Goal: Task Accomplishment & Management: Manage account settings

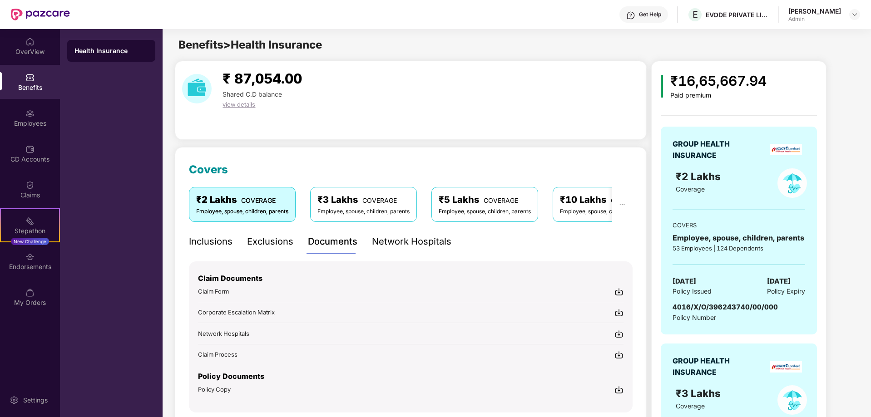
scroll to position [91, 0]
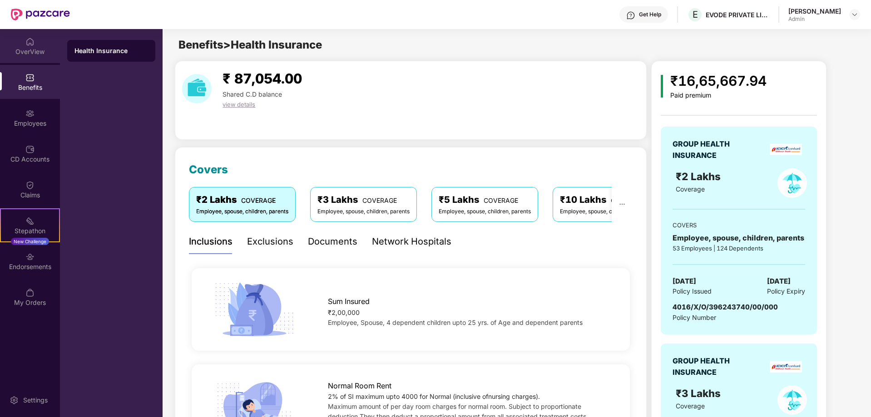
click at [34, 47] on div "OverView" at bounding box center [30, 51] width 60 height 9
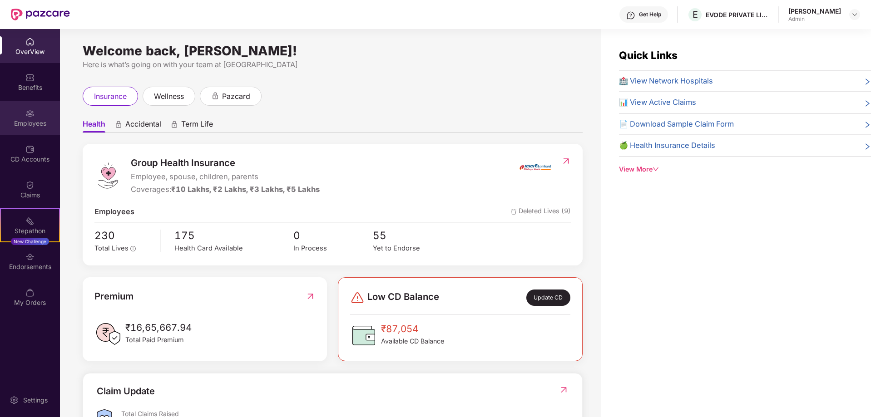
click at [35, 117] on div "Employees" at bounding box center [30, 118] width 60 height 34
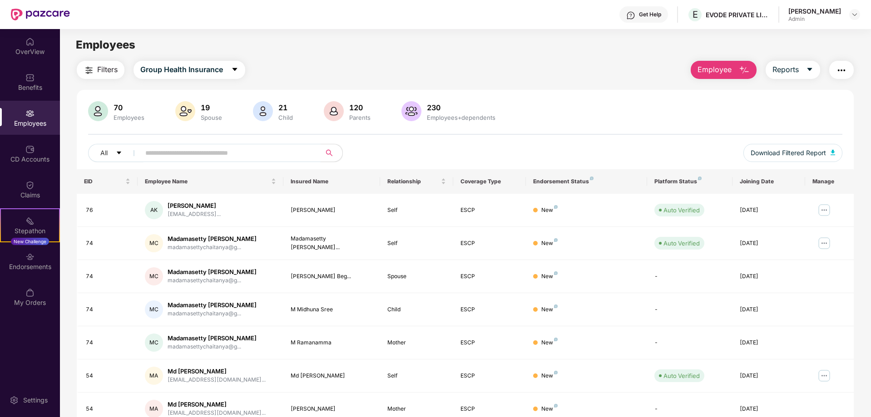
click at [176, 153] on input "text" at bounding box center [226, 153] width 163 height 14
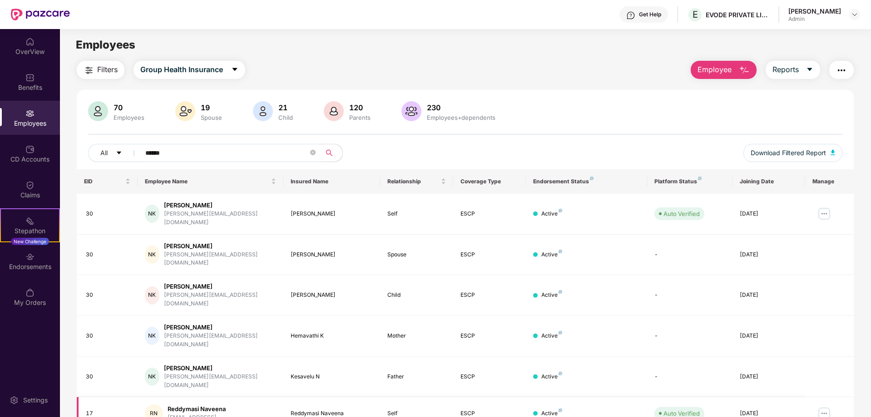
type input "******"
click at [823, 406] on img at bounding box center [823, 413] width 15 height 15
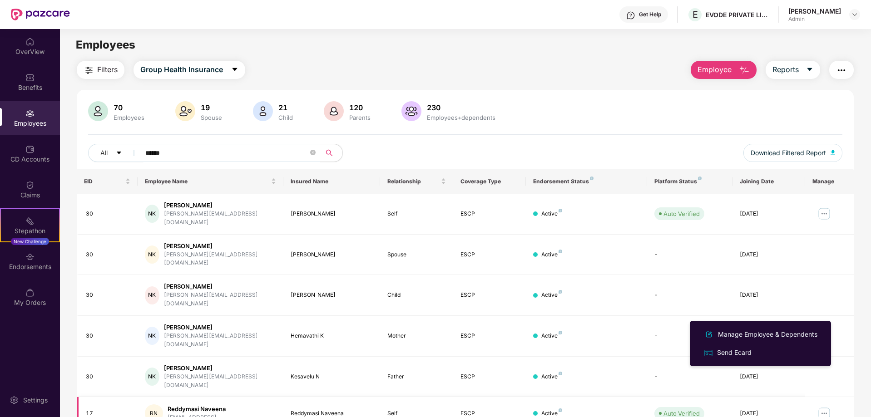
click at [120, 409] on div "17" at bounding box center [108, 413] width 44 height 9
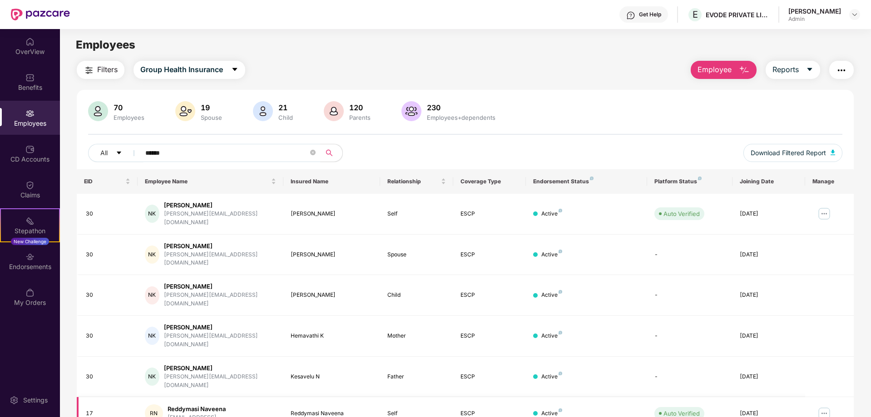
click at [129, 397] on td "17" at bounding box center [107, 413] width 61 height 33
click at [195, 405] on div "Reddymasi Naveena" at bounding box center [196, 409] width 58 height 9
click at [253, 404] on div "RN Reddymasi Naveena reddymasinaveena@gmail..." at bounding box center [210, 413] width 131 height 18
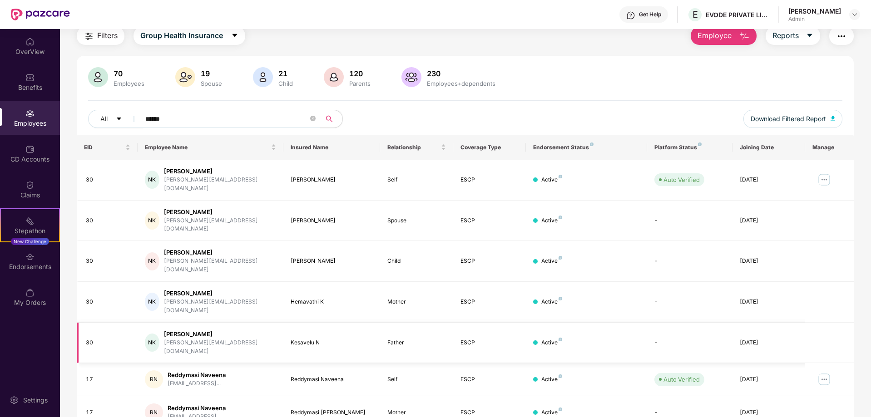
scroll to position [91, 0]
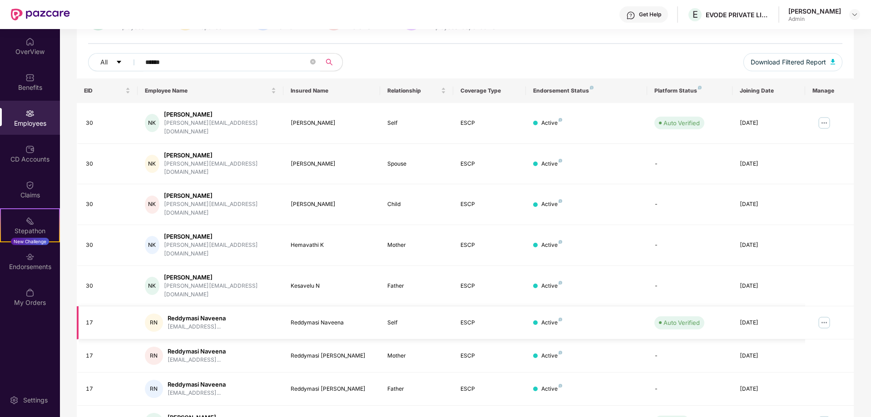
click at [824, 315] on img at bounding box center [823, 322] width 15 height 15
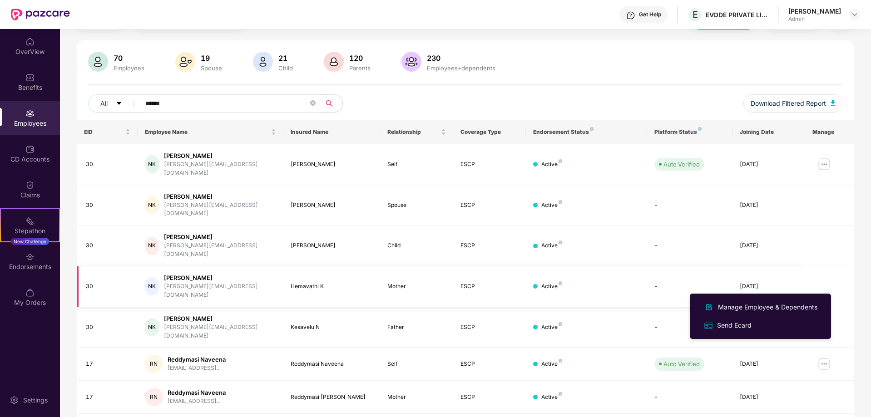
scroll to position [0, 0]
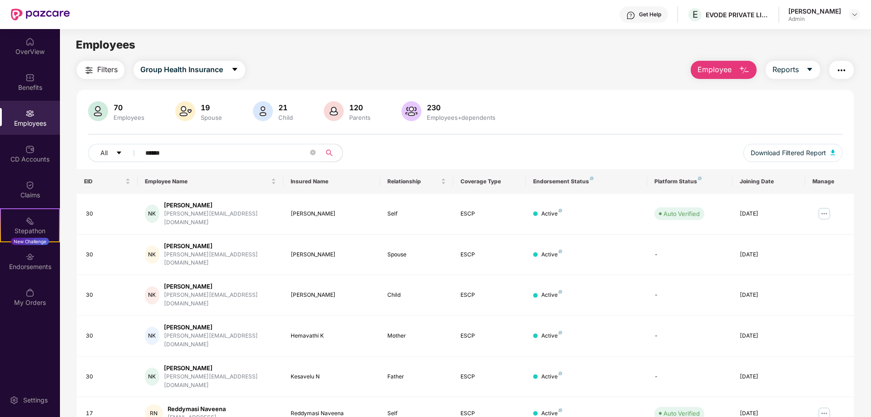
click at [720, 69] on span "Employee" at bounding box center [714, 69] width 34 height 11
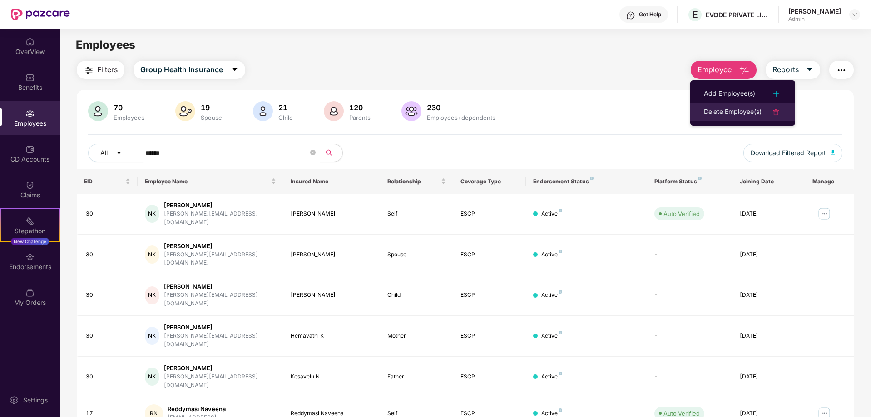
click at [719, 111] on div "Delete Employee(s)" at bounding box center [732, 112] width 58 height 11
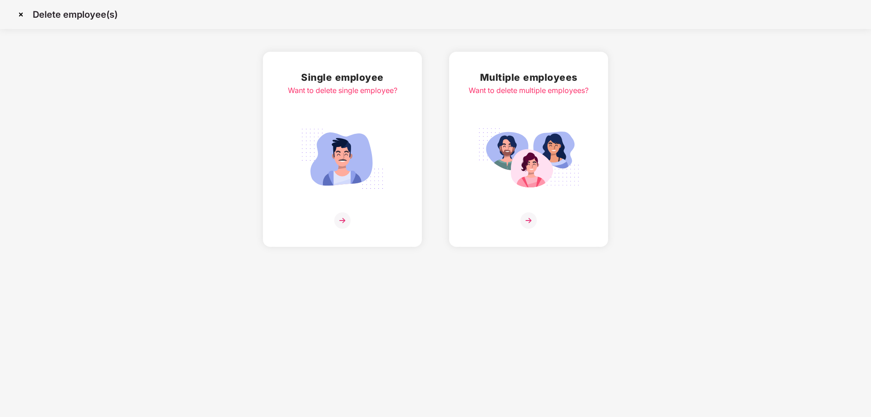
click at [530, 218] on img at bounding box center [528, 220] width 16 height 16
click at [329, 112] on div "Single employee Want to delete single employee?" at bounding box center [342, 149] width 109 height 159
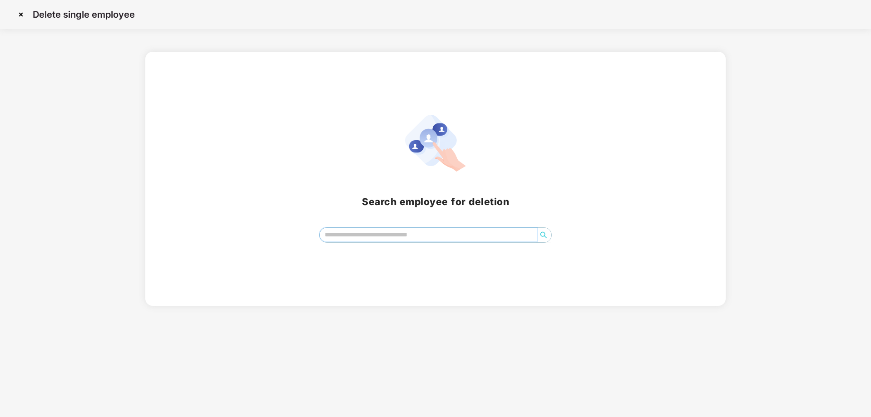
click at [384, 231] on input "search" at bounding box center [428, 235] width 217 height 14
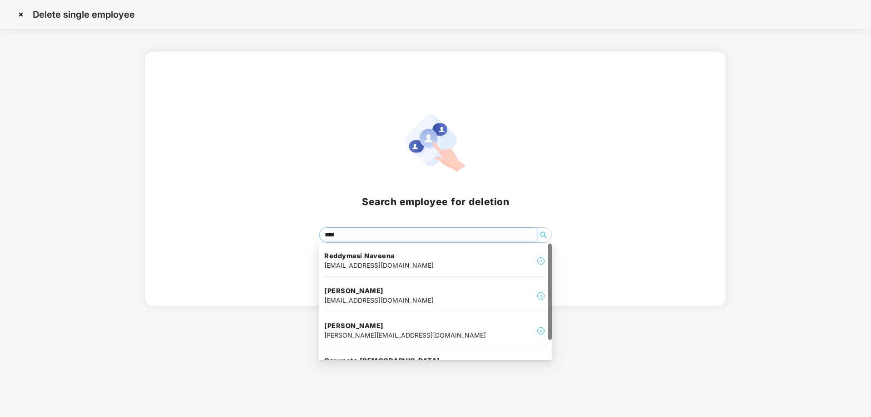
type input "*****"
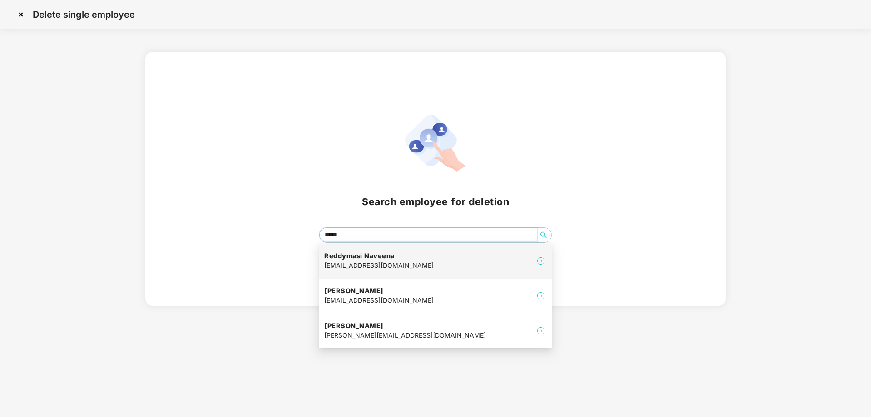
click at [542, 261] on img at bounding box center [540, 261] width 11 height 11
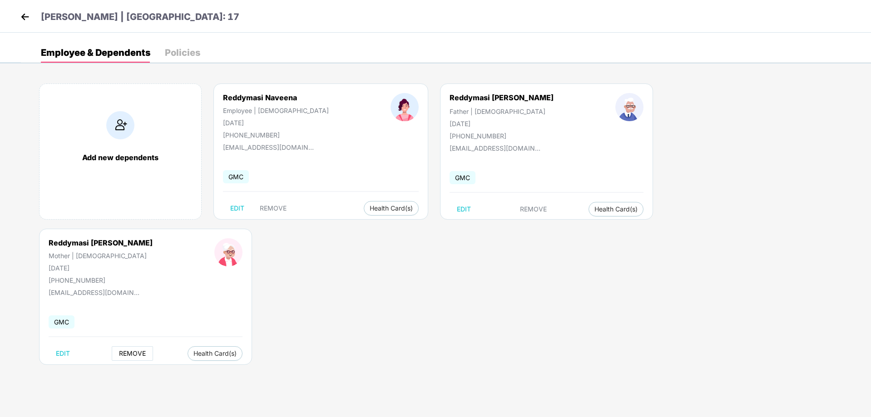
click at [146, 350] on span "REMOVE" at bounding box center [132, 353] width 27 height 7
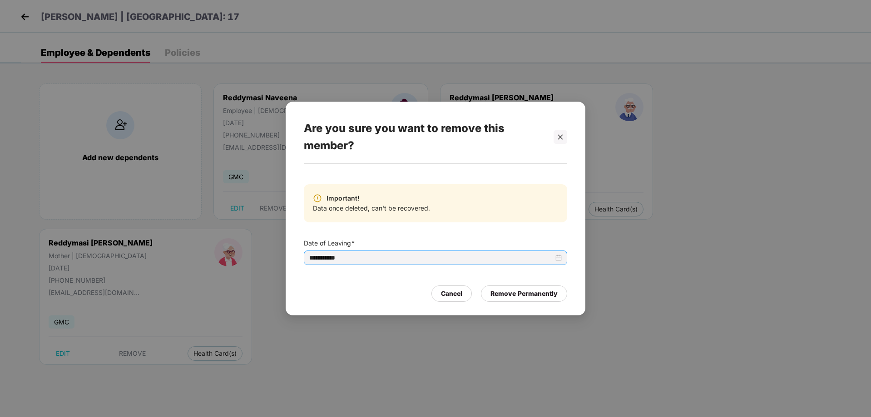
click at [384, 259] on input "**********" at bounding box center [431, 258] width 244 height 10
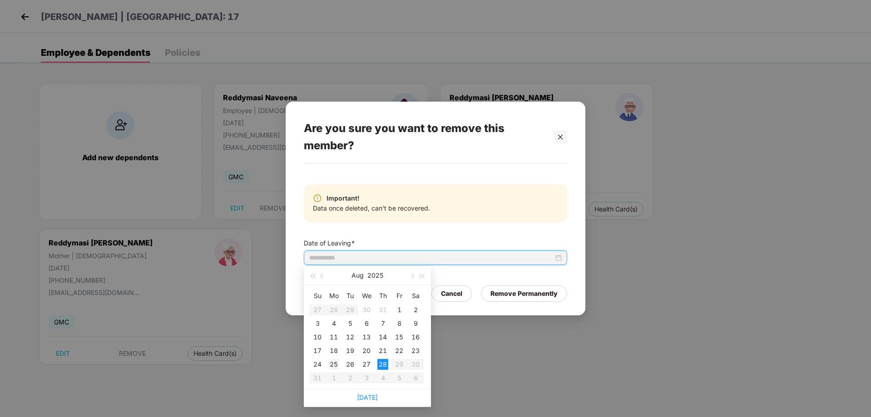
type input "**********"
click at [332, 367] on div "25" at bounding box center [333, 364] width 11 height 11
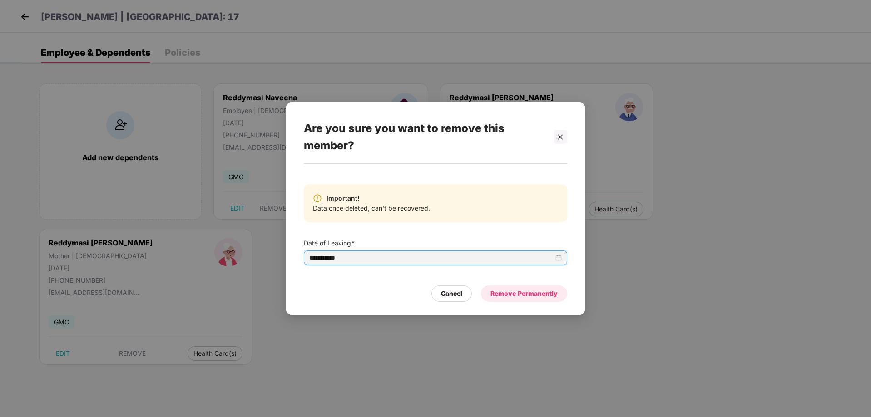
click at [494, 293] on div "Remove Permanently" at bounding box center [523, 294] width 67 height 10
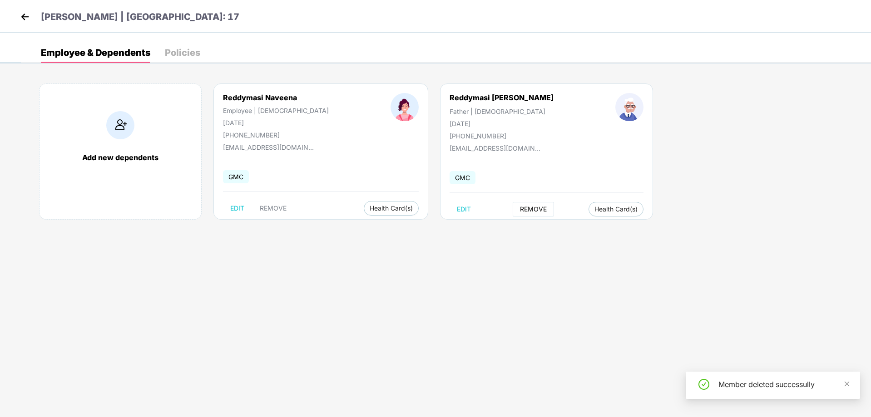
click at [520, 212] on span "REMOVE" at bounding box center [533, 209] width 27 height 7
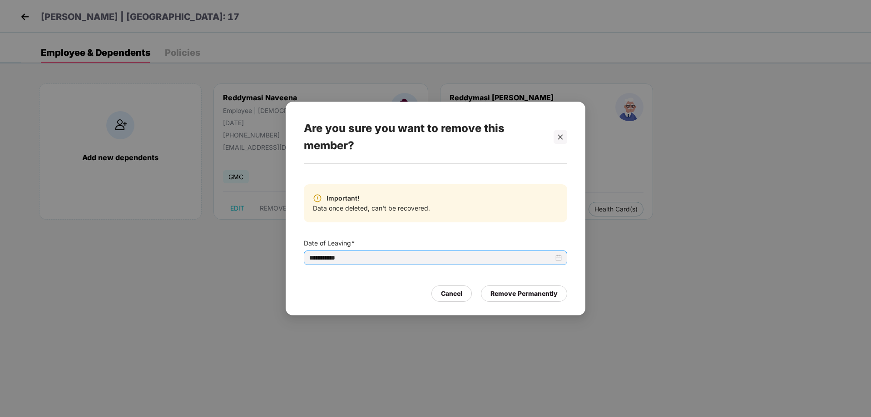
click at [397, 254] on input "**********" at bounding box center [431, 258] width 244 height 10
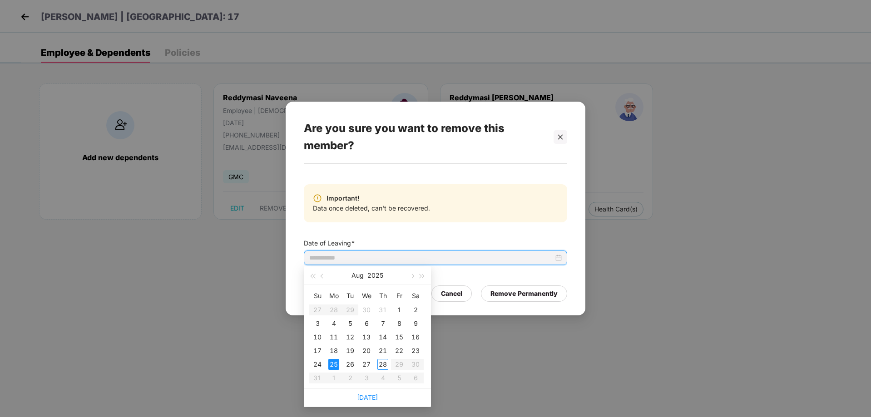
type input "**********"
click at [334, 365] on div "25" at bounding box center [333, 364] width 11 height 11
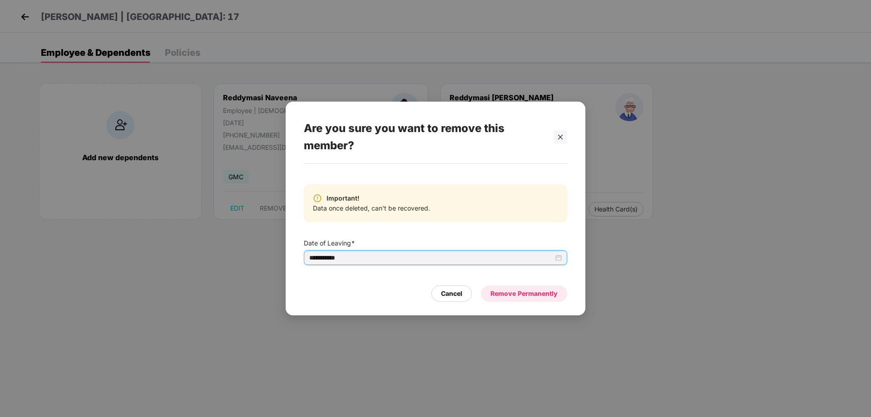
click at [508, 294] on div "Remove Permanently" at bounding box center [523, 294] width 67 height 10
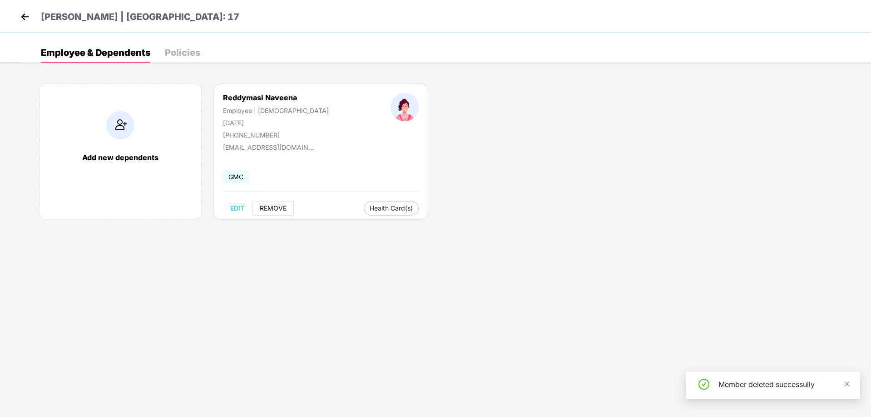
click at [270, 209] on span "REMOVE" at bounding box center [273, 208] width 27 height 7
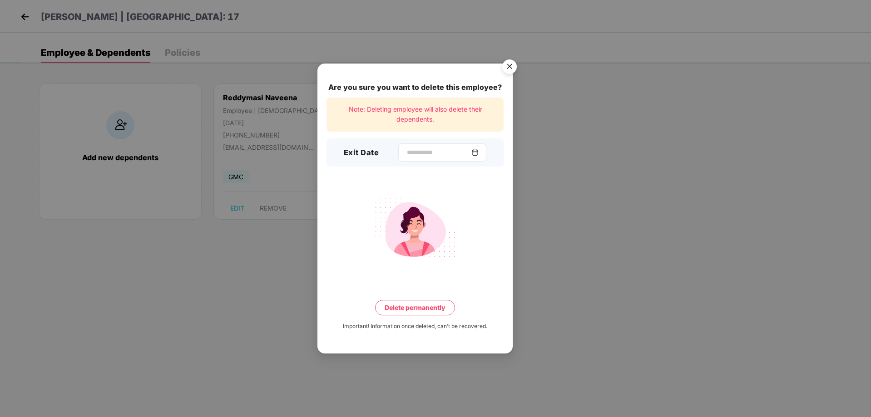
click at [478, 155] on img at bounding box center [474, 152] width 7 height 7
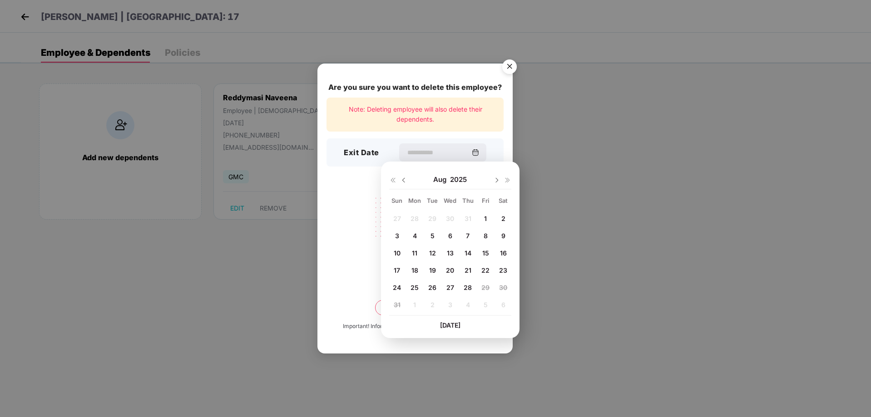
click at [413, 287] on span "25" at bounding box center [414, 288] width 8 height 8
type input "**********"
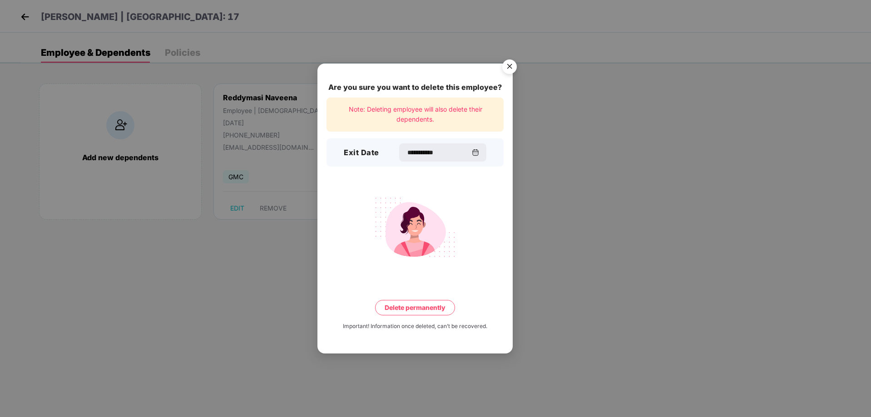
click at [400, 309] on button "Delete permanently" at bounding box center [415, 307] width 80 height 15
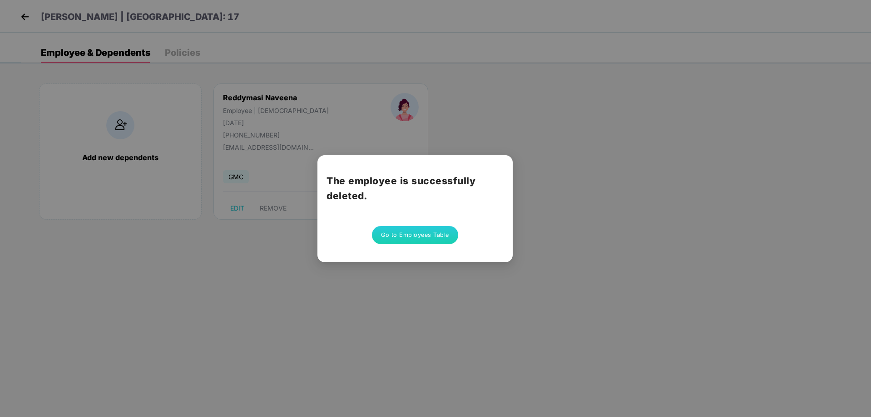
click at [611, 176] on div "The employee is successfully deleted. Go to Employees Table" at bounding box center [435, 208] width 871 height 417
click at [394, 239] on button "Go to Employees Table" at bounding box center [415, 235] width 86 height 18
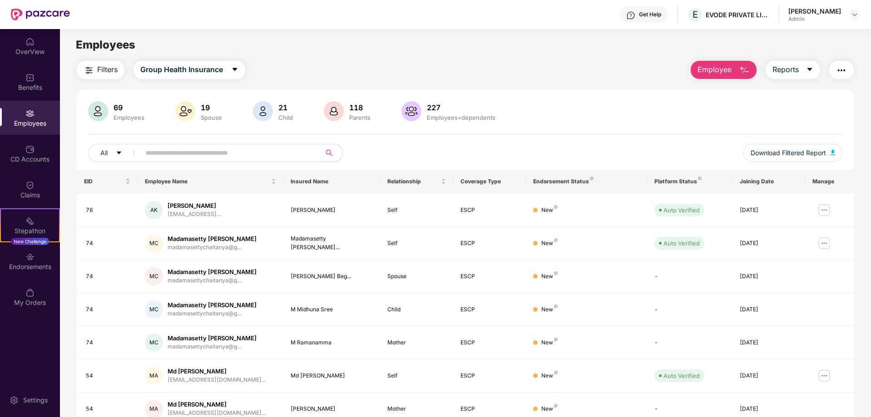
click at [262, 157] on input "text" at bounding box center [226, 153] width 163 height 14
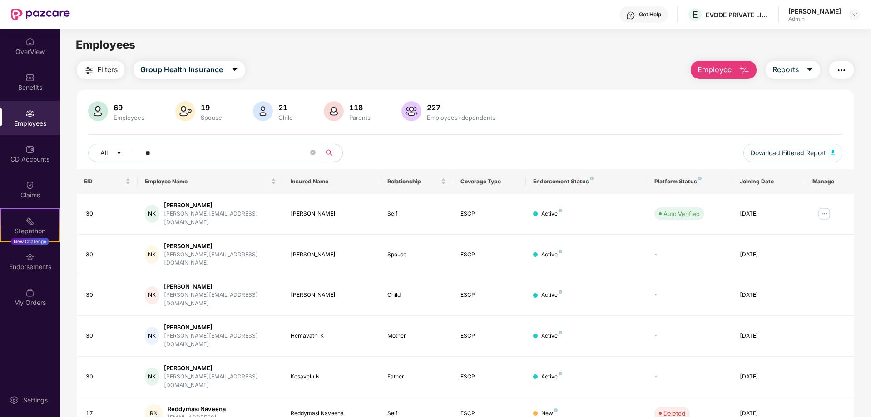
type input "*"
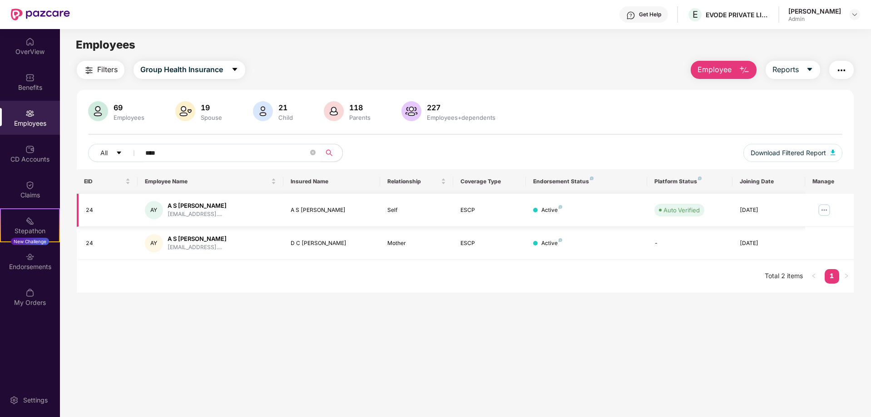
type input "****"
click at [260, 207] on div "AY A S Pavithra Yadav aspavithrayadav@gmail...." at bounding box center [210, 210] width 131 height 18
click at [705, 69] on span "Employee" at bounding box center [714, 69] width 34 height 11
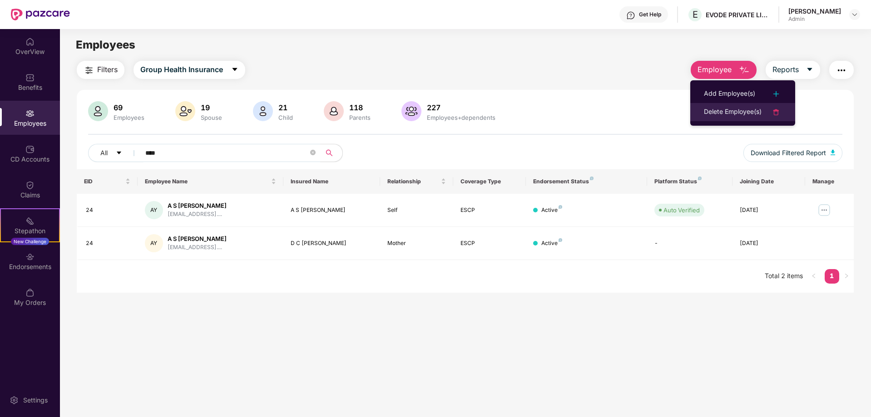
click at [712, 111] on div "Delete Employee(s)" at bounding box center [732, 112] width 58 height 11
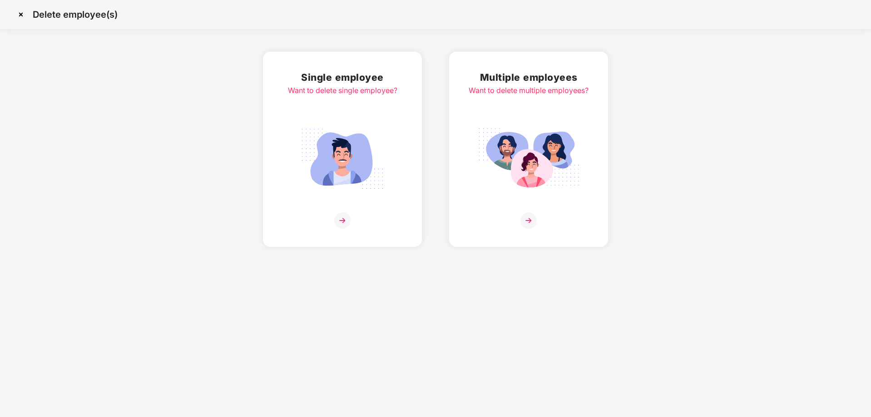
click at [342, 222] on img at bounding box center [342, 220] width 16 height 16
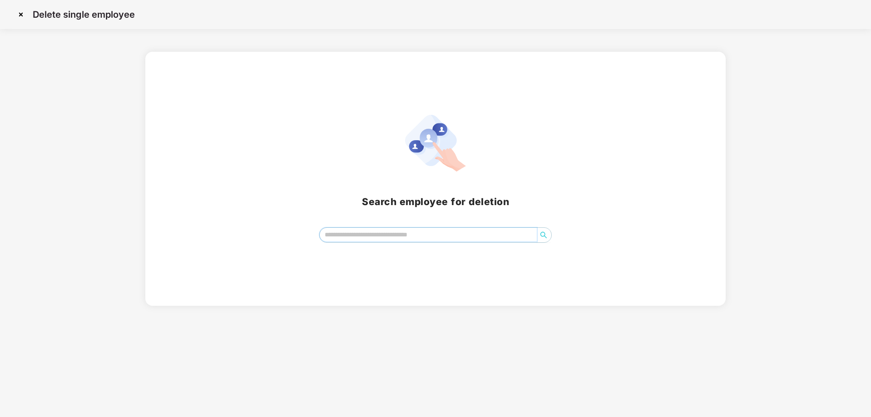
click at [349, 235] on input "search" at bounding box center [428, 235] width 217 height 14
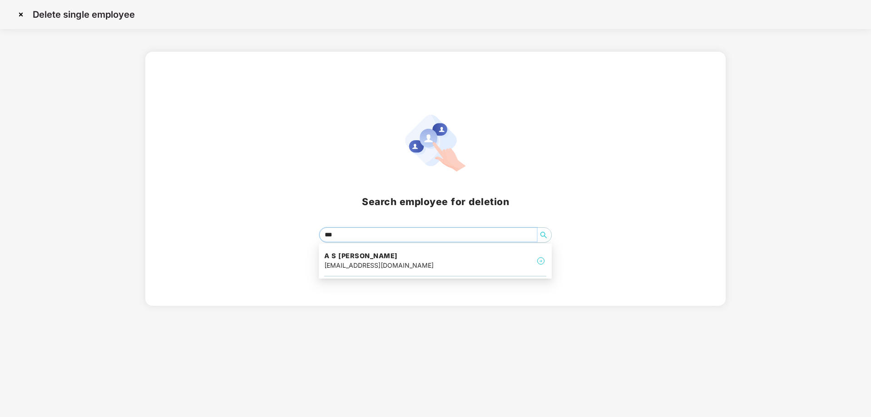
type input "****"
click at [390, 262] on div "aspavithrayadav@gmail.com" at bounding box center [378, 266] width 109 height 10
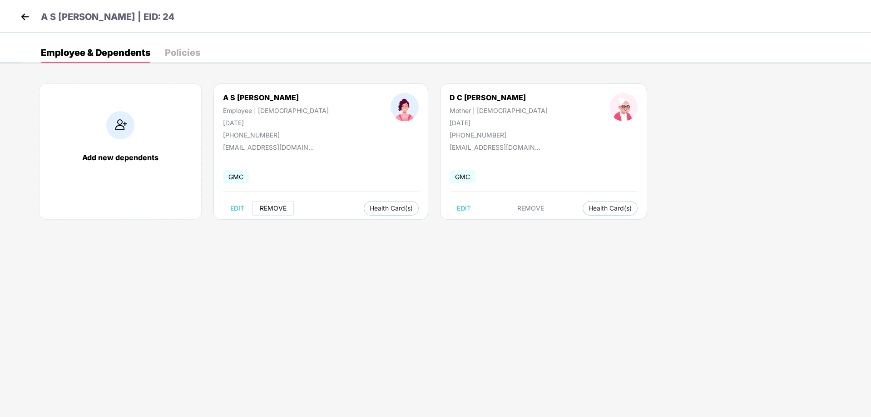
click at [262, 207] on span "REMOVE" at bounding box center [273, 208] width 27 height 7
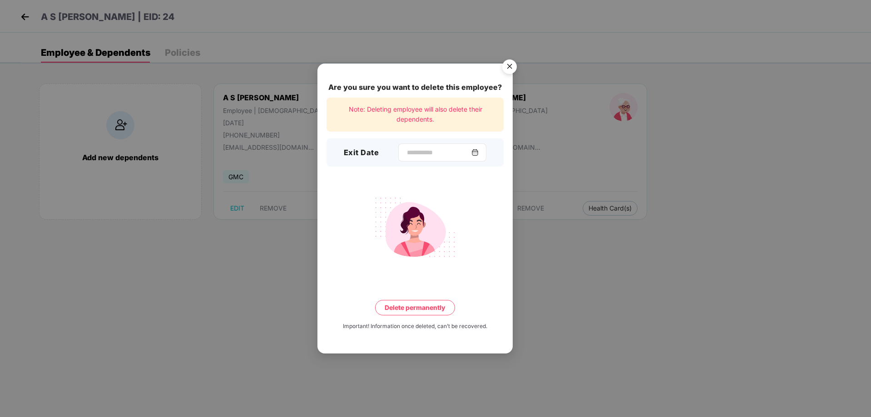
click at [478, 155] on img at bounding box center [474, 152] width 7 height 7
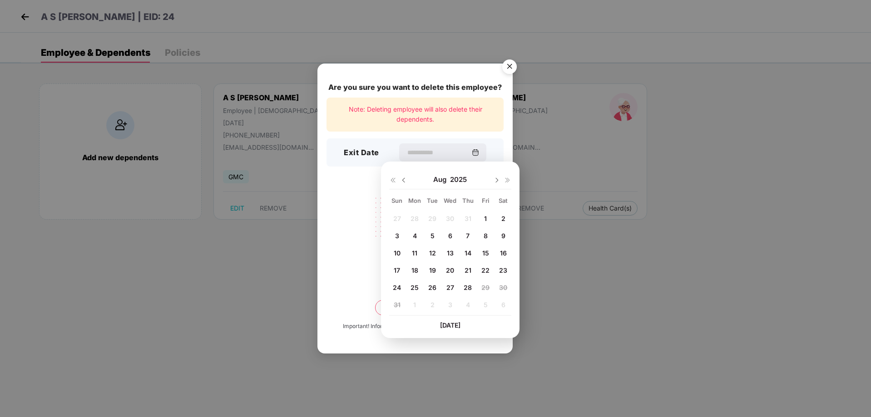
click at [432, 288] on span "26" at bounding box center [432, 288] width 8 height 8
type input "**********"
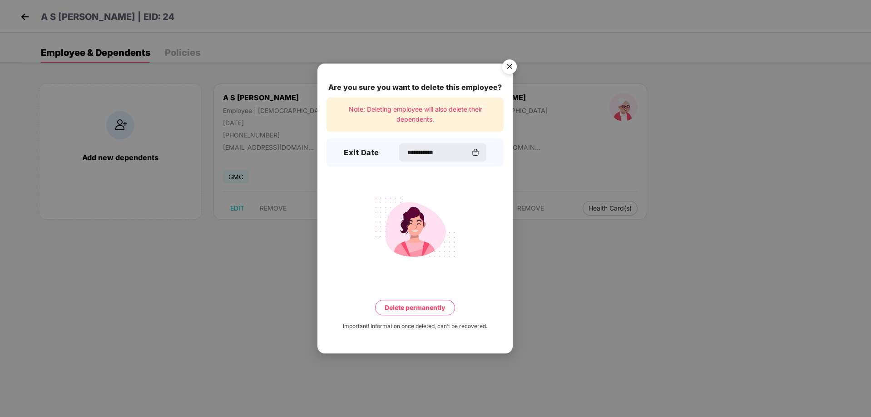
click at [414, 308] on button "Delete permanently" at bounding box center [415, 307] width 80 height 15
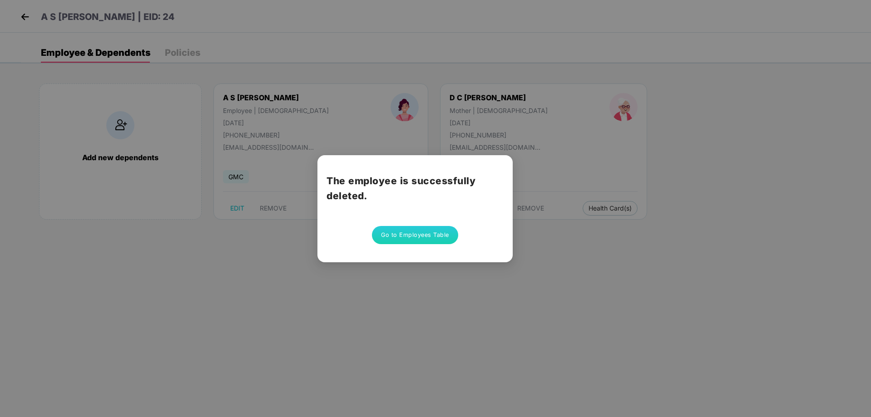
click at [393, 234] on button "Go to Employees Table" at bounding box center [415, 235] width 86 height 18
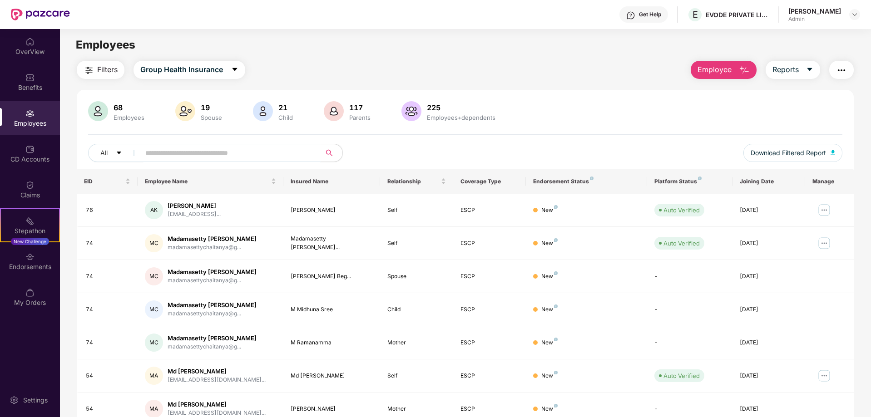
click at [261, 150] on input "text" at bounding box center [226, 153] width 163 height 14
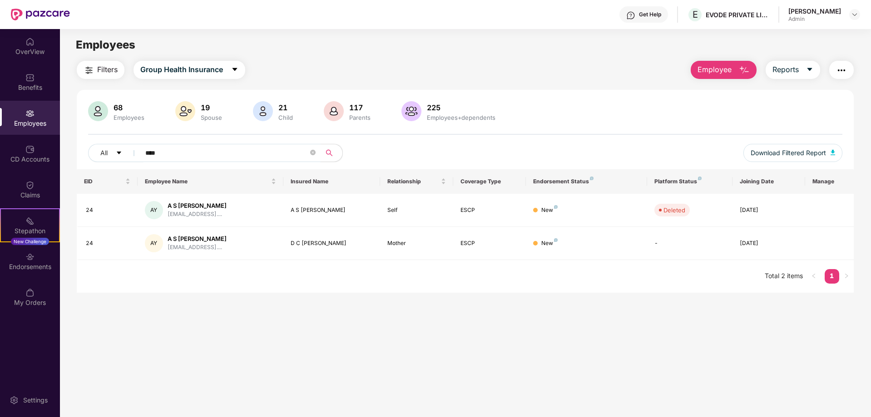
click at [183, 149] on input "****" at bounding box center [226, 153] width 163 height 14
type input "*"
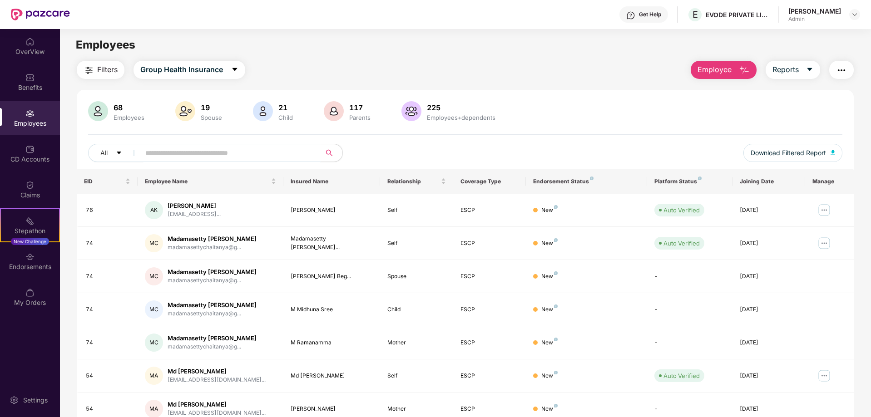
click at [117, 106] on div "68" at bounding box center [129, 107] width 34 height 9
click at [15, 80] on div "Benefits" at bounding box center [30, 82] width 60 height 34
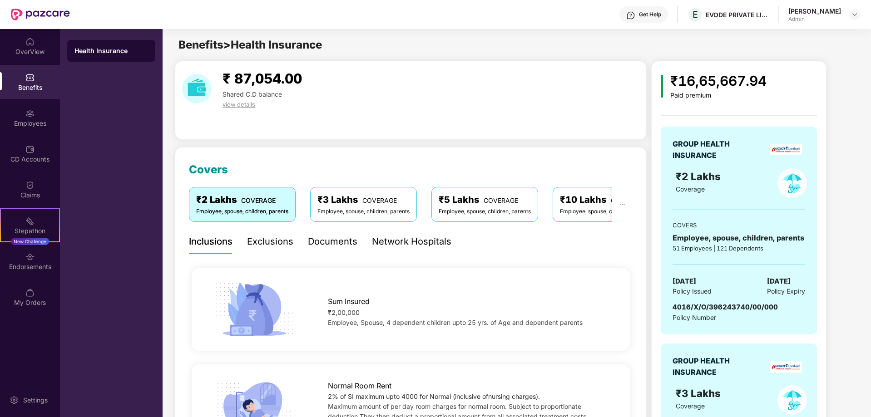
click at [741, 162] on div "GROUP HEALTH INSURANCE ₹2 Lakhs Coverage COVERS Employee, spouse, children, par…" at bounding box center [738, 231] width 156 height 208
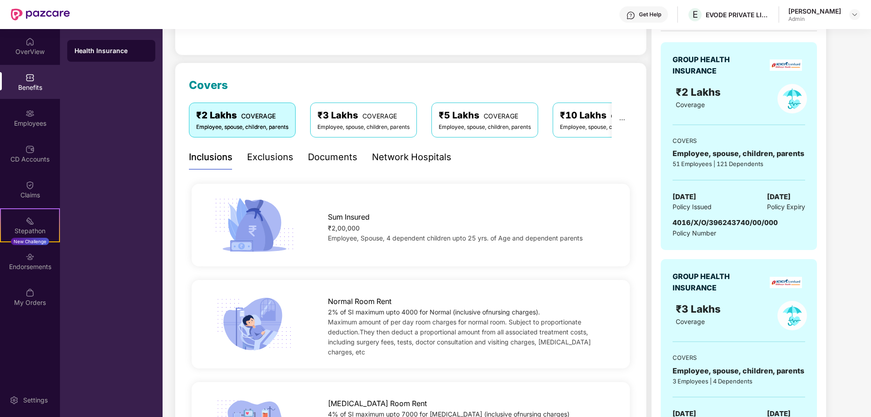
scroll to position [182, 0]
